Goal: Book appointment/travel/reservation

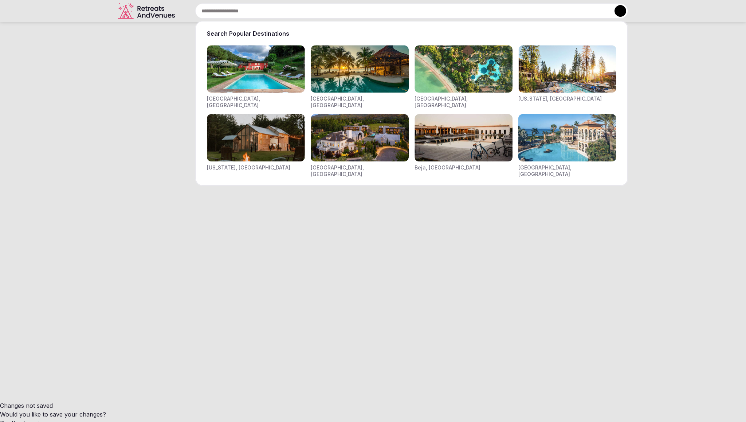
click at [307, 12] on div "Search Popular Destinations [GEOGRAPHIC_DATA], [GEOGRAPHIC_DATA] [GEOGRAPHIC_DA…" at bounding box center [403, 10] width 450 height 15
click at [362, 68] on img "Visit venues for Riviera Maya, Mexico" at bounding box center [360, 68] width 98 height 47
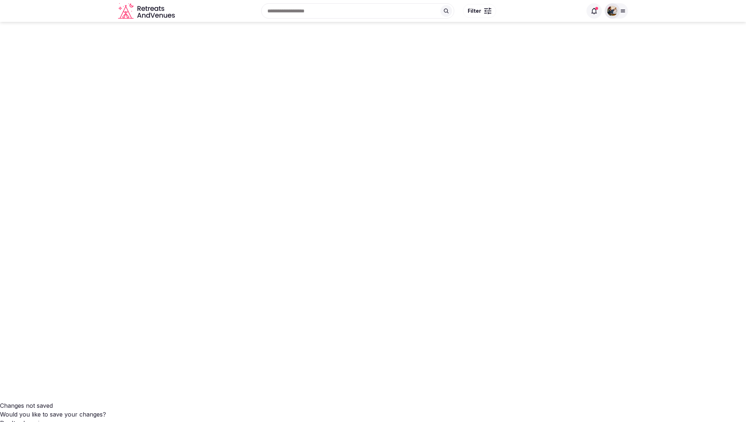
scroll to position [0, 0]
click at [303, 7] on div "Search Popular Destinations [GEOGRAPHIC_DATA], [GEOGRAPHIC_DATA] [GEOGRAPHIC_DA…" at bounding box center [380, 10] width 405 height 31
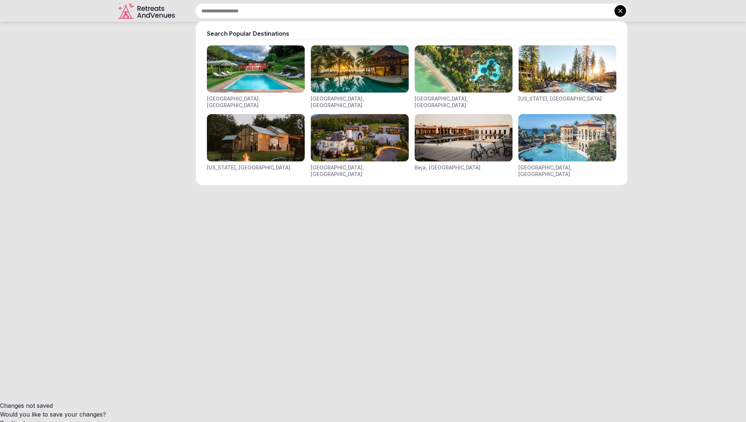
click at [554, 79] on img "Visit venues for California, USA" at bounding box center [568, 68] width 98 height 47
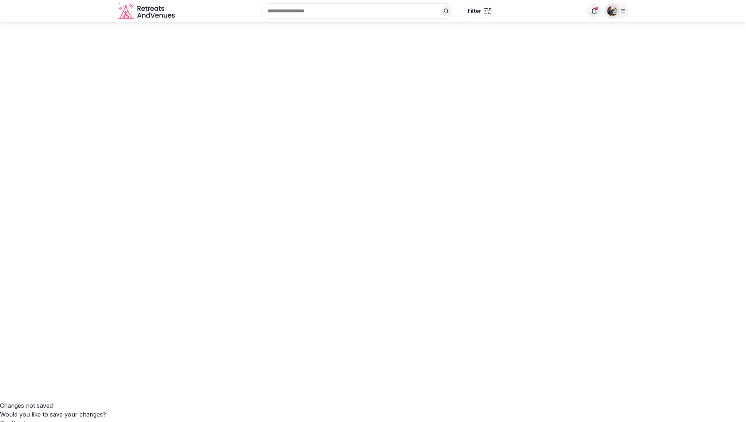
click at [302, 13] on div "Search Popular Destinations [GEOGRAPHIC_DATA], [GEOGRAPHIC_DATA] [GEOGRAPHIC_DA…" at bounding box center [380, 10] width 405 height 31
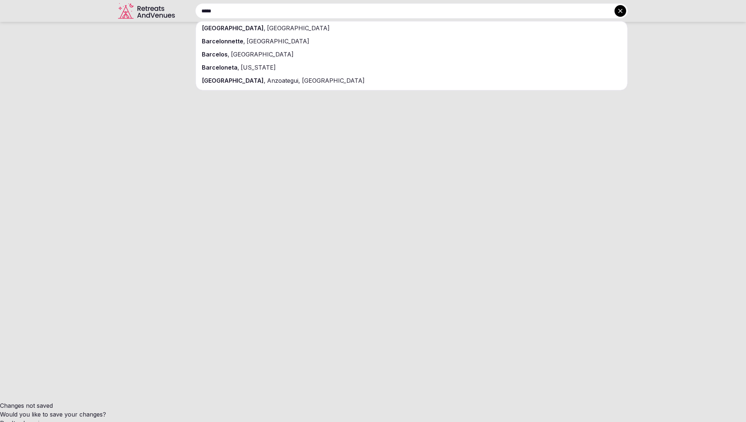
type input "*****"
click at [275, 25] on div "[GEOGRAPHIC_DATA] , [GEOGRAPHIC_DATA]" at bounding box center [412, 28] width 432 height 13
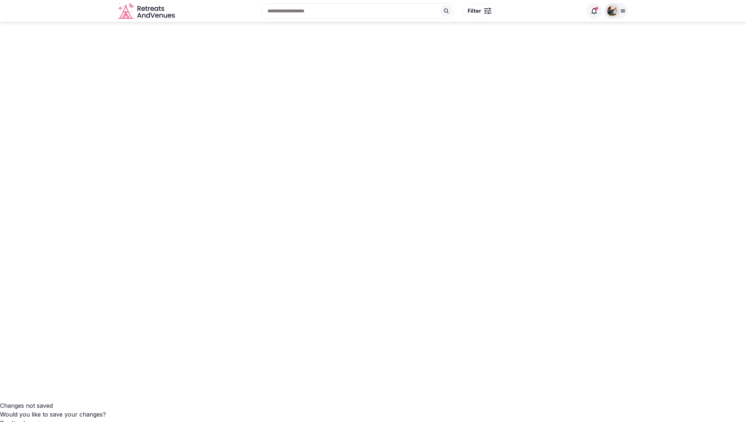
click at [352, 9] on input "text" at bounding box center [357, 10] width 193 height 15
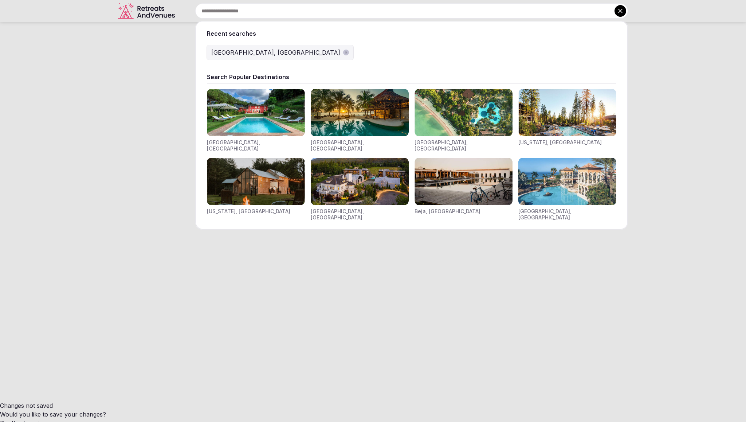
click at [370, 170] on img "Visit venues for Napa Valley, USA" at bounding box center [360, 181] width 98 height 47
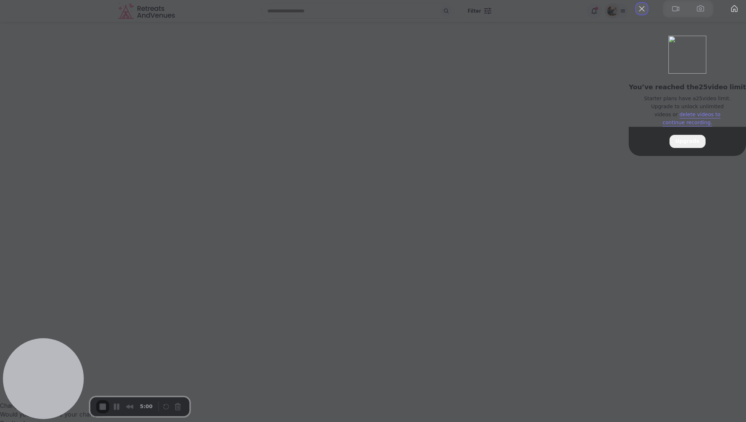
click at [636, 15] on button "Close" at bounding box center [642, 9] width 12 height 12
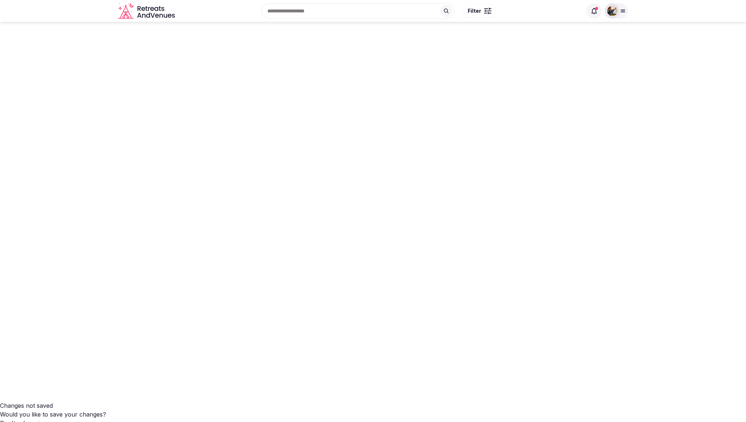
scroll to position [632, 0]
